Goal: Task Accomplishment & Management: Manage account settings

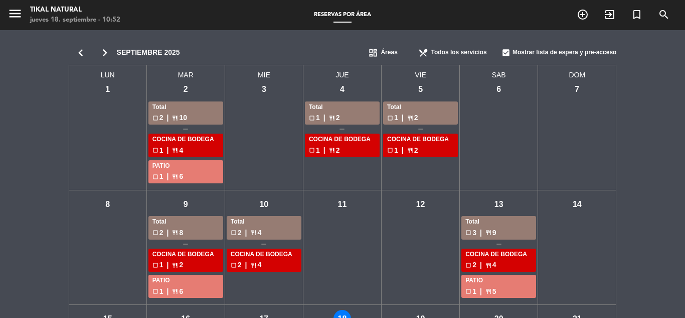
scroll to position [150, 0]
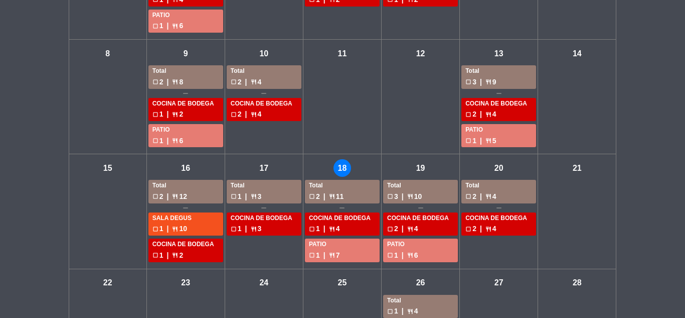
click at [427, 195] on div "check_box_outline_blank 3 | restaurant 10" at bounding box center [420, 197] width 67 height 12
click at [398, 197] on div "check_box_outline_blank 3 | restaurant 10" at bounding box center [420, 197] width 67 height 12
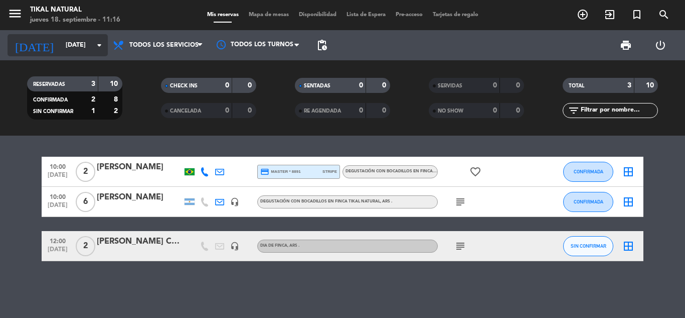
click at [61, 38] on input "[DATE]" at bounding box center [103, 45] width 85 height 17
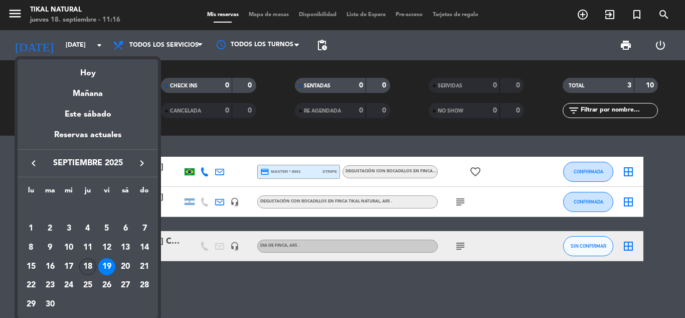
click at [90, 267] on div "18" at bounding box center [87, 266] width 17 height 17
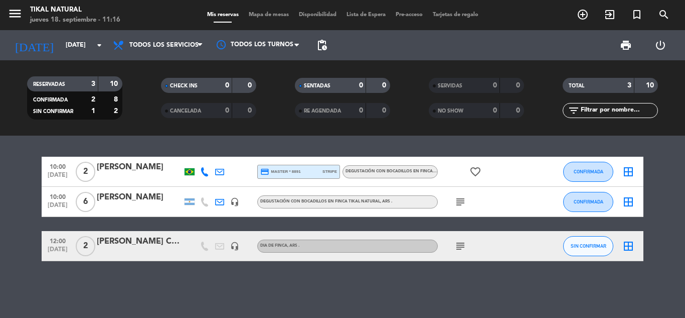
type input "[DEMOGRAPHIC_DATA][DATE]"
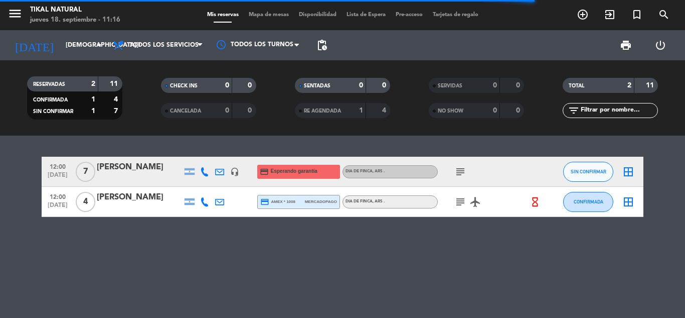
click at [458, 166] on icon "subject" at bounding box center [460, 172] width 12 height 12
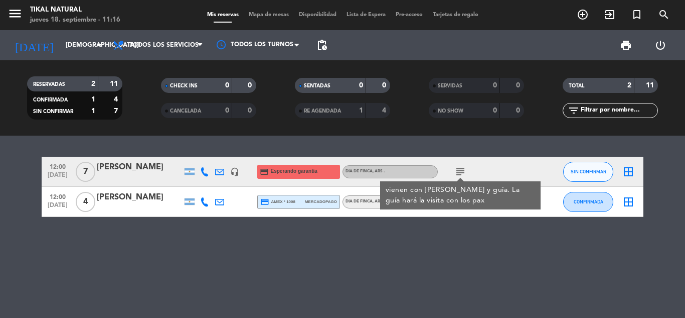
click at [458, 167] on icon "subject" at bounding box center [460, 172] width 12 height 12
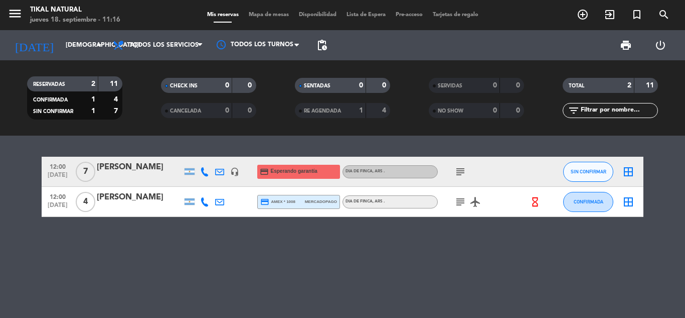
click at [412, 251] on div "12:00 [DATE] 7 [PERSON_NAME] headset_mic credit_card Esperando garantía DIA DE …" at bounding box center [342, 226] width 685 height 182
click at [12, 16] on icon "menu" at bounding box center [15, 13] width 15 height 15
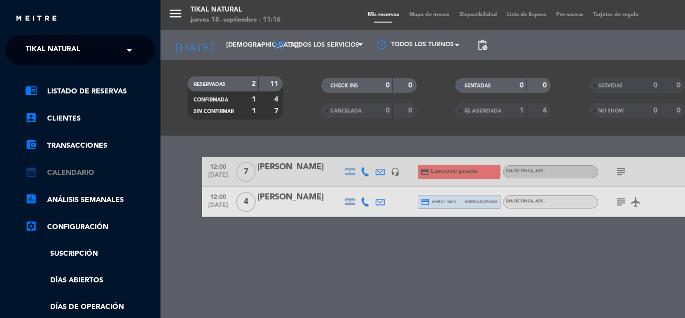
click at [71, 177] on link "calendar_month Calendario" at bounding box center [90, 173] width 130 height 12
